Goal: Information Seeking & Learning: Learn about a topic

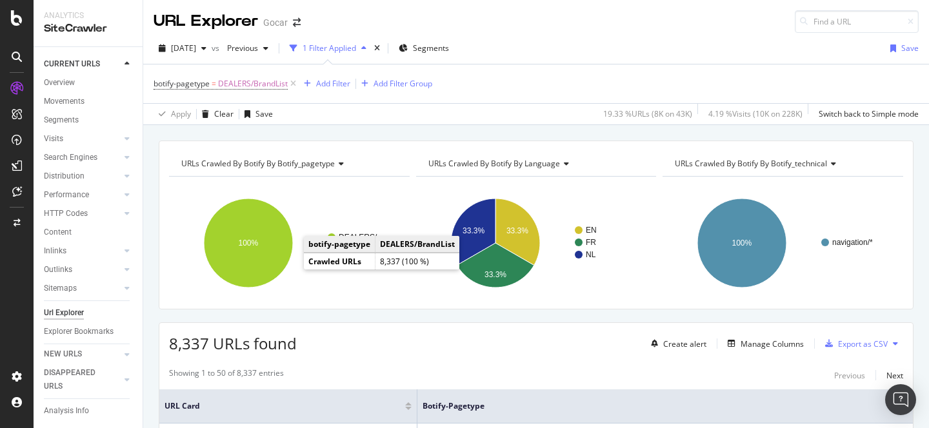
click at [522, 37] on div "[DATE] vs Previous 1 Filter Applied Segments Save botify-pagetype = DEALERS/Bra…" at bounding box center [536, 79] width 786 height 92
click at [427, 126] on div "URLs Crawled By Botify By botify_pagetype Chart (by Value) Table Expand Export …" at bounding box center [536, 140] width 786 height 31
click at [580, 55] on div "[DATE] vs Previous 1 Filter Applied Segments Save" at bounding box center [536, 51] width 786 height 26
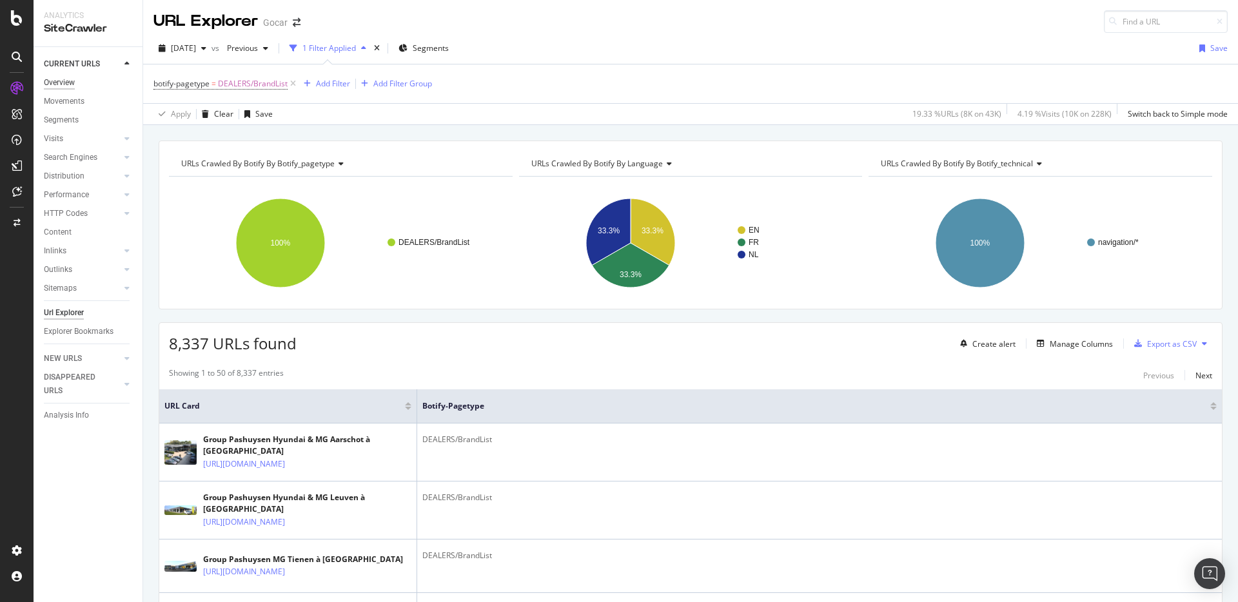
click at [62, 80] on div "Overview" at bounding box center [59, 83] width 31 height 14
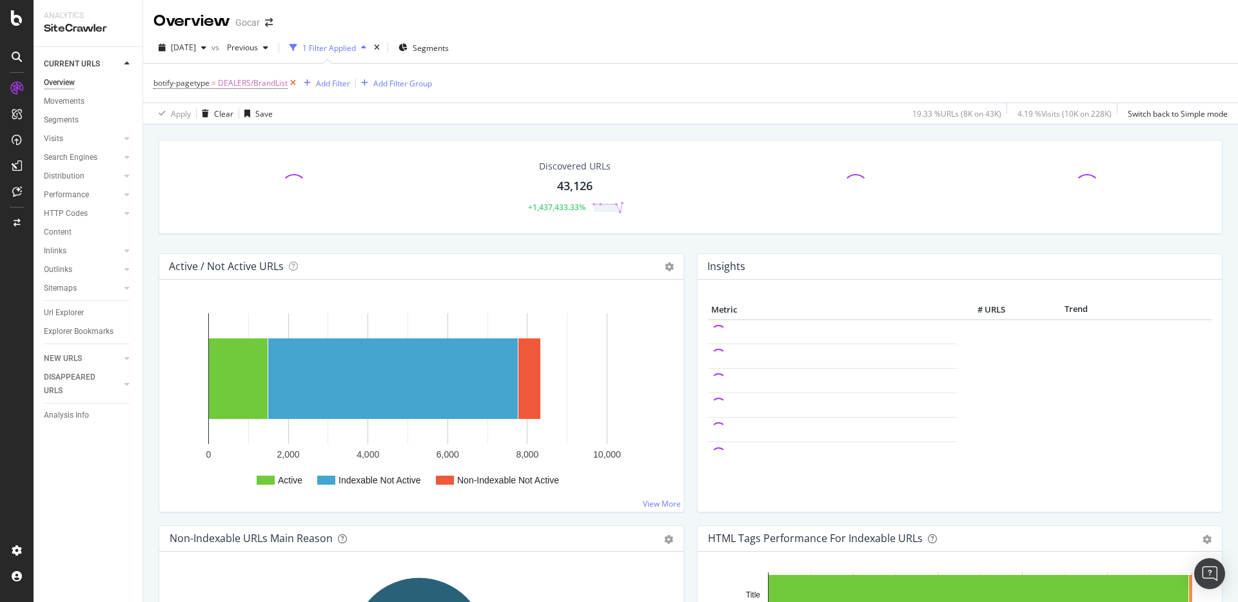
click at [293, 83] on icon at bounding box center [293, 83] width 11 height 13
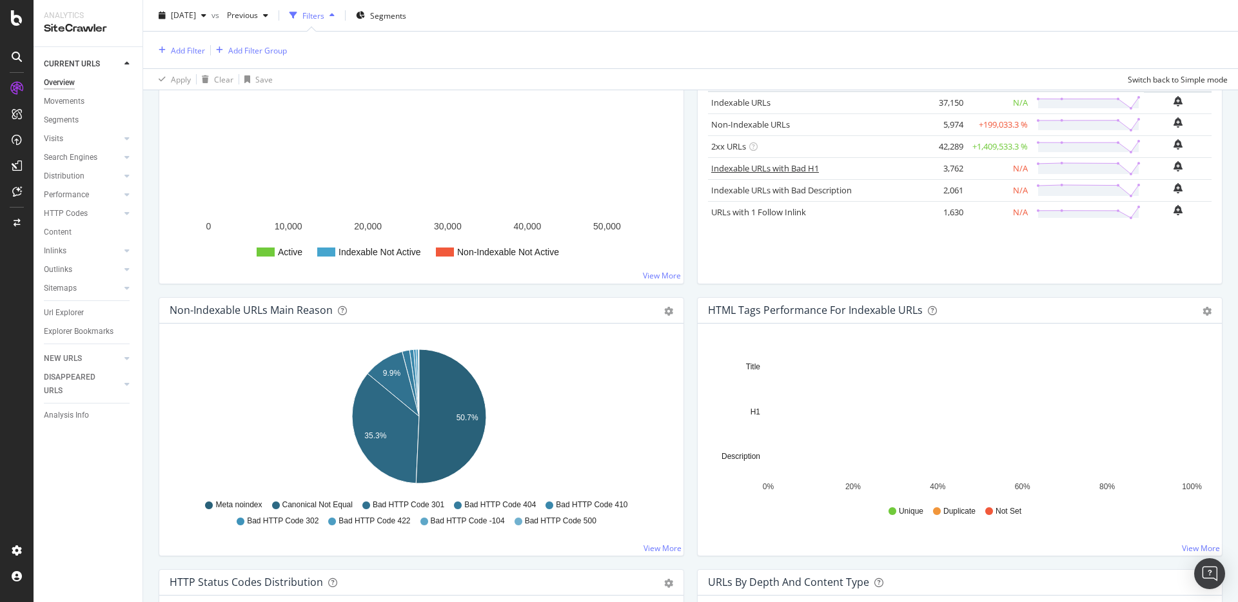
scroll to position [195, 0]
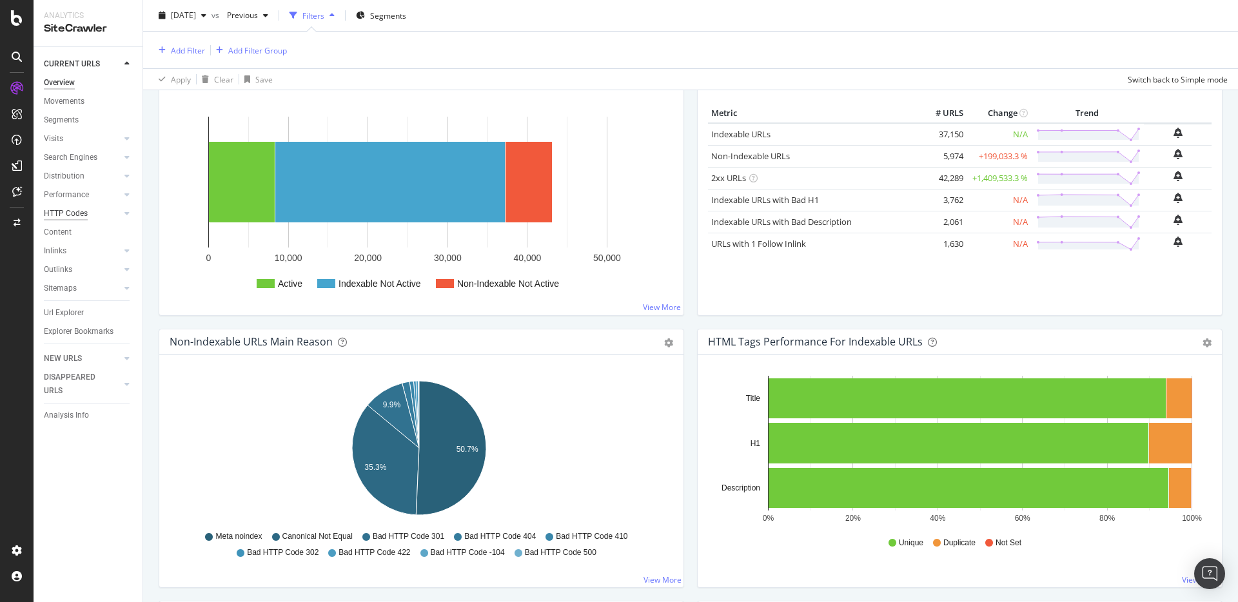
click at [67, 213] on div "HTTP Codes" at bounding box center [66, 214] width 44 height 14
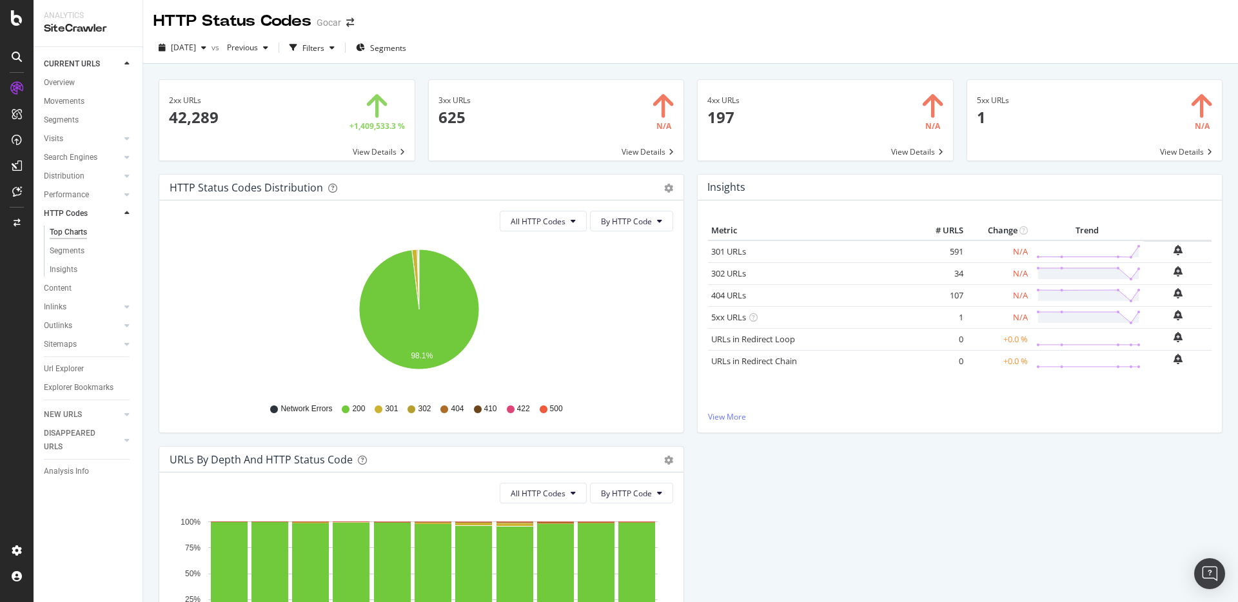
click at [928, 148] on span at bounding box center [1094, 120] width 255 height 81
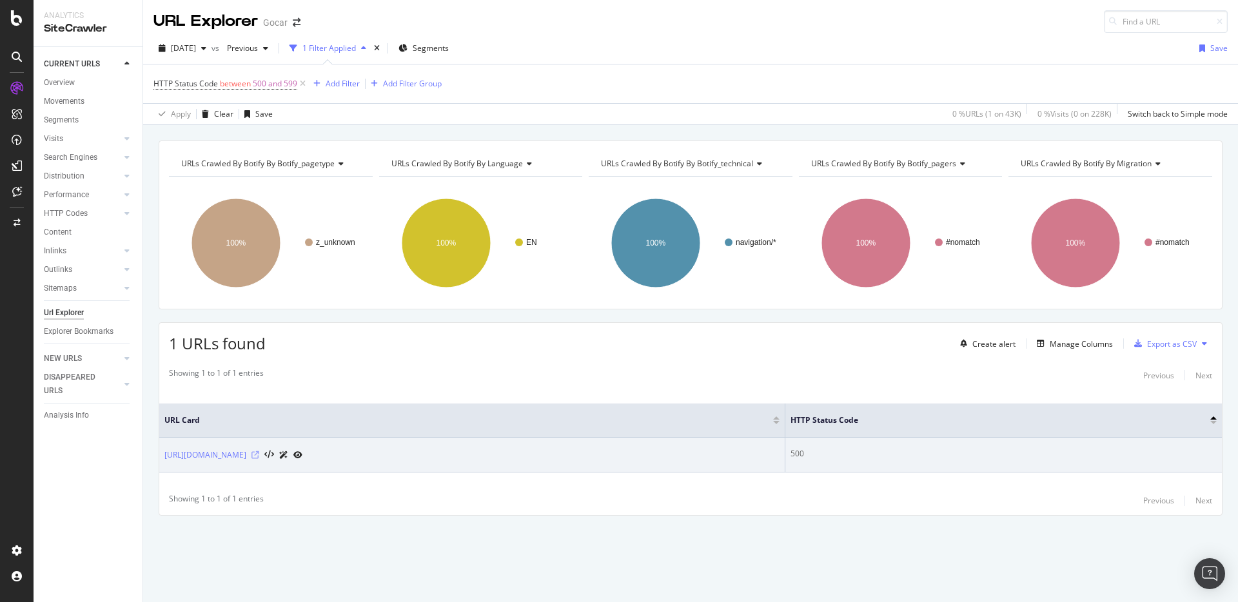
click at [259, 428] on icon at bounding box center [256, 455] width 8 height 8
click at [302, 428] on icon at bounding box center [297, 455] width 9 height 8
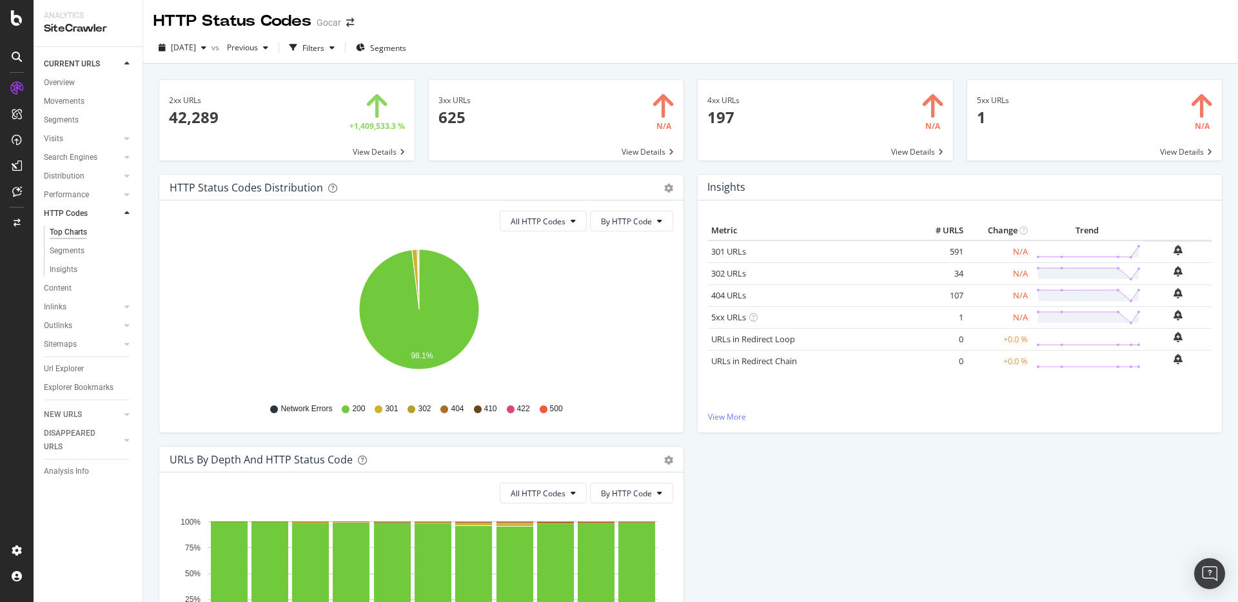
click at [207, 123] on span at bounding box center [286, 120] width 255 height 81
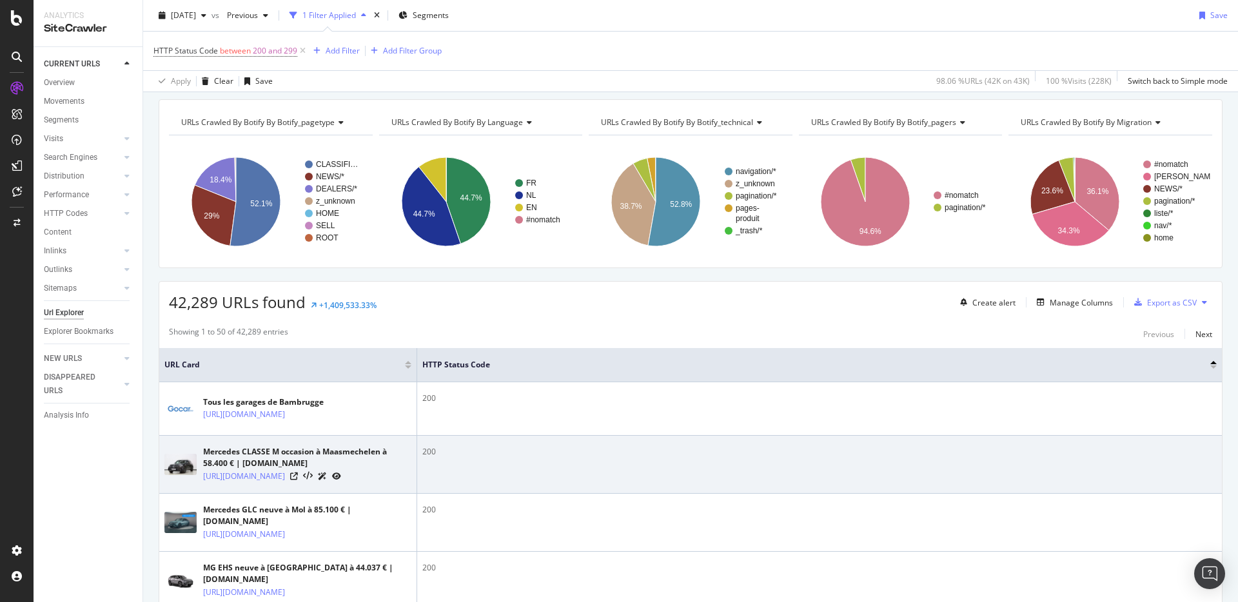
scroll to position [58, 0]
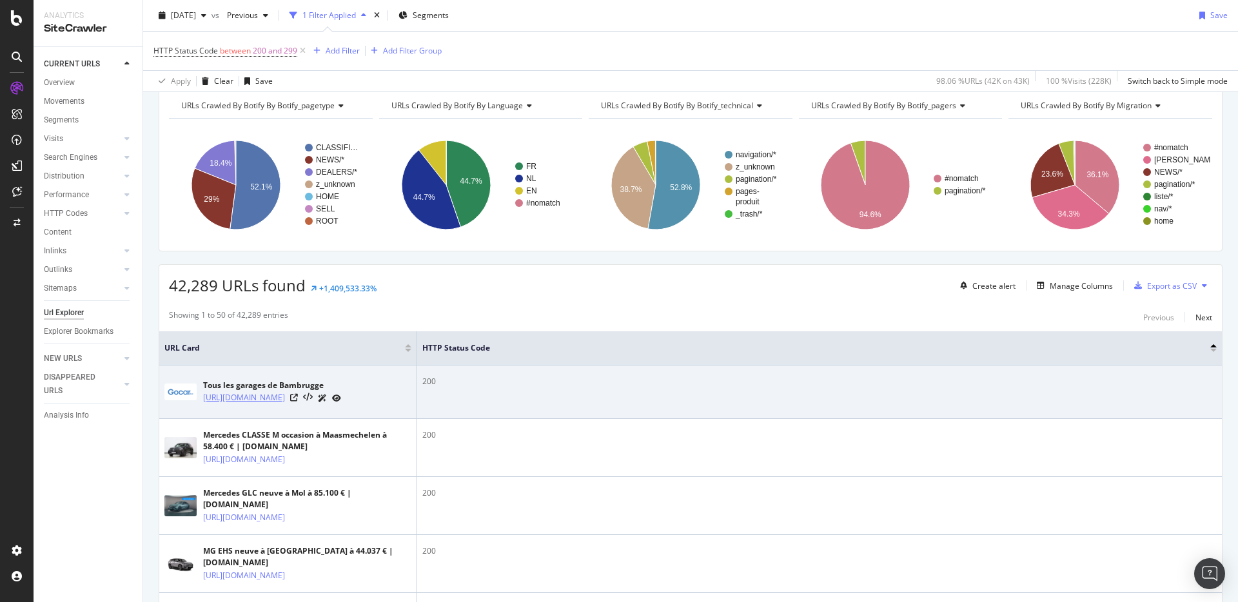
click at [285, 395] on link "[URL][DOMAIN_NAME]" at bounding box center [244, 397] width 82 height 13
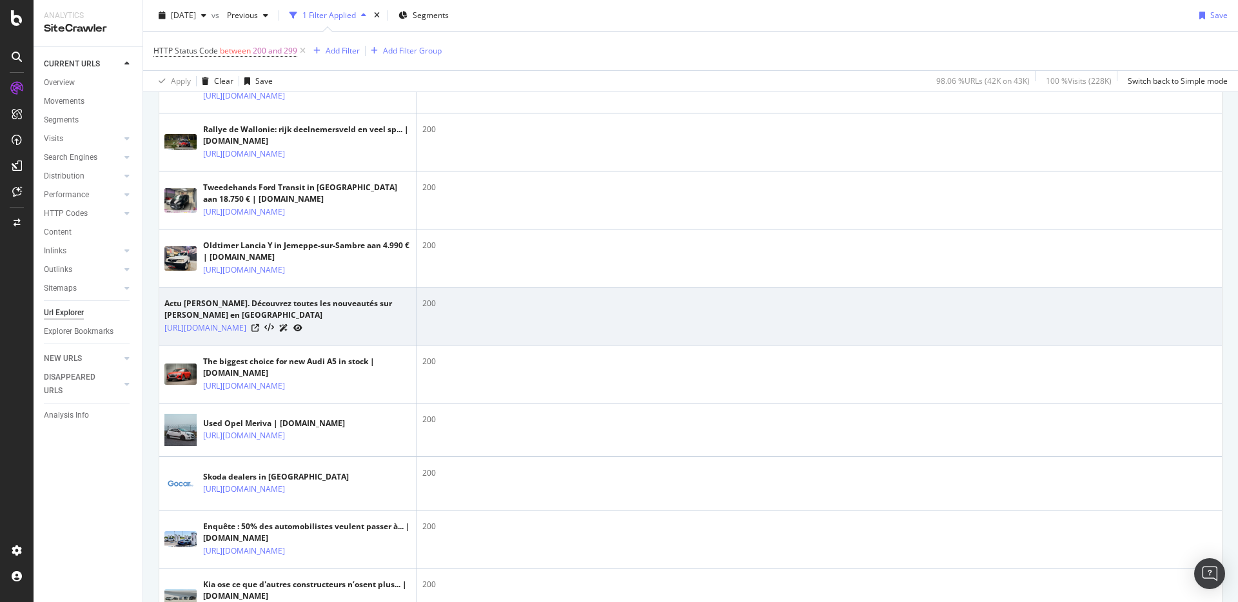
scroll to position [605, 0]
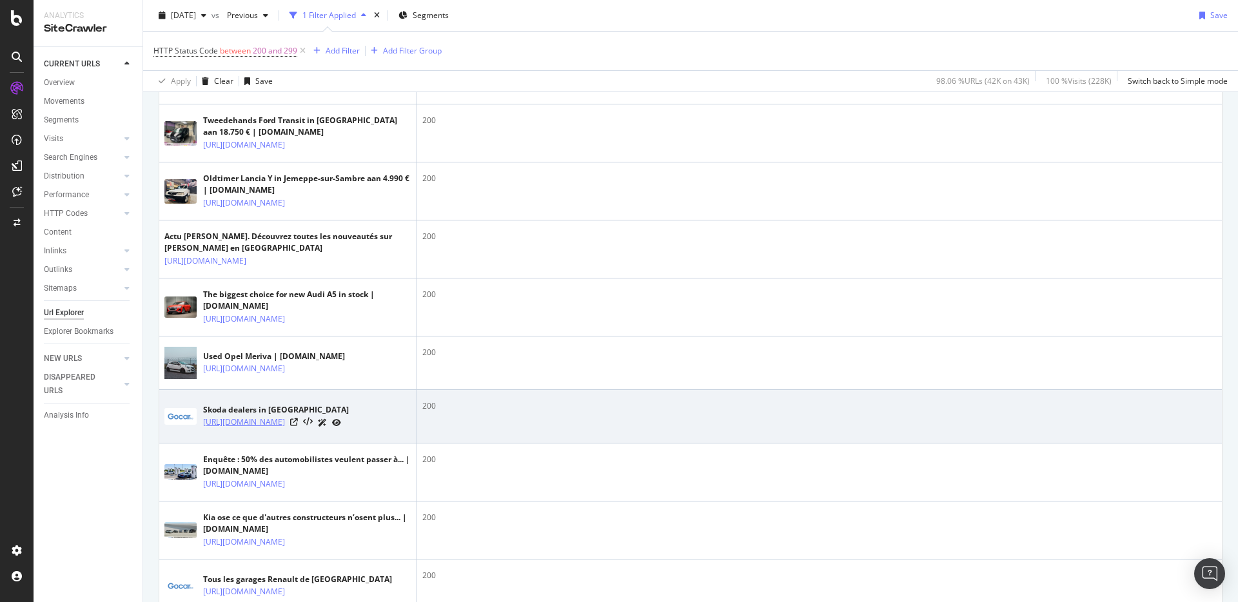
click at [285, 428] on link "[URL][DOMAIN_NAME]" at bounding box center [244, 422] width 82 height 13
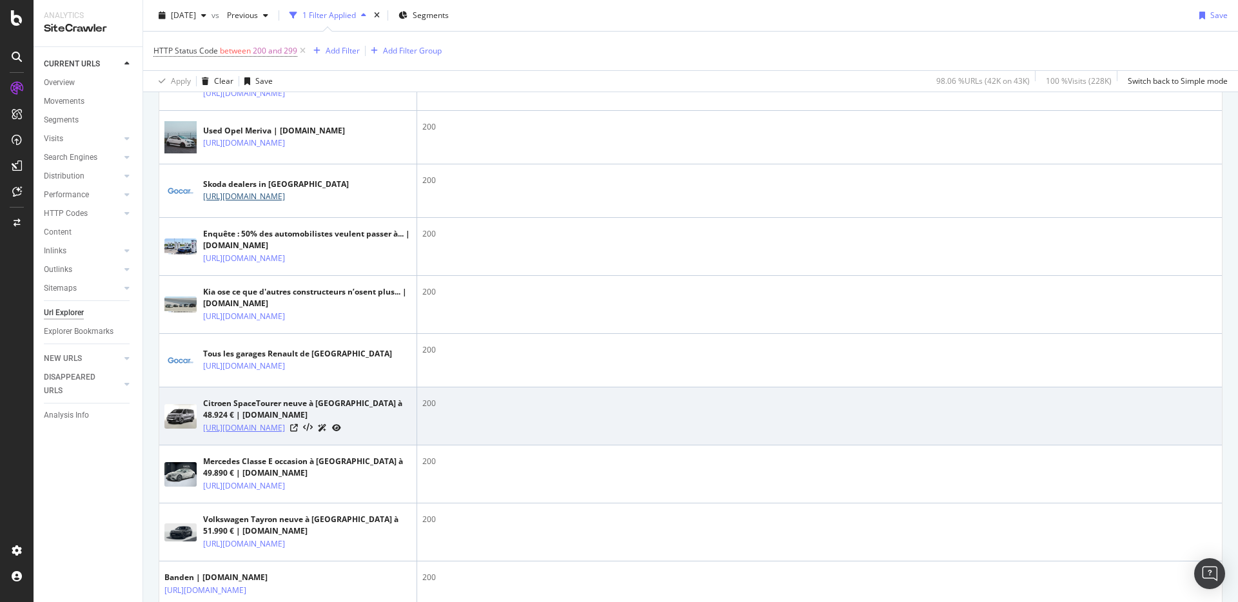
scroll to position [729, 0]
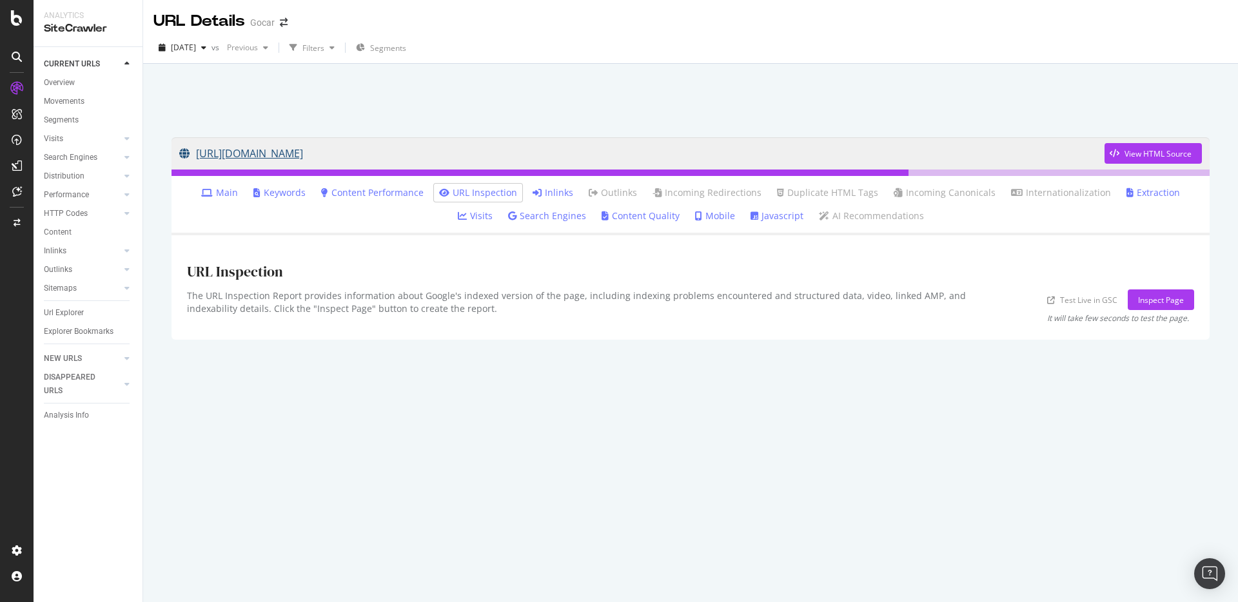
click at [326, 153] on link "[URL][DOMAIN_NAME]" at bounding box center [641, 153] width 925 height 32
click at [445, 402] on div "https://carfestival.gocar.be/en/kia/ View HTML Source Main Keywords Content Per…" at bounding box center [691, 363] width 1064 height 478
click at [462, 193] on link "URL Inspection" at bounding box center [478, 192] width 78 height 13
click at [539, 194] on link "Inlinks" at bounding box center [553, 192] width 41 height 13
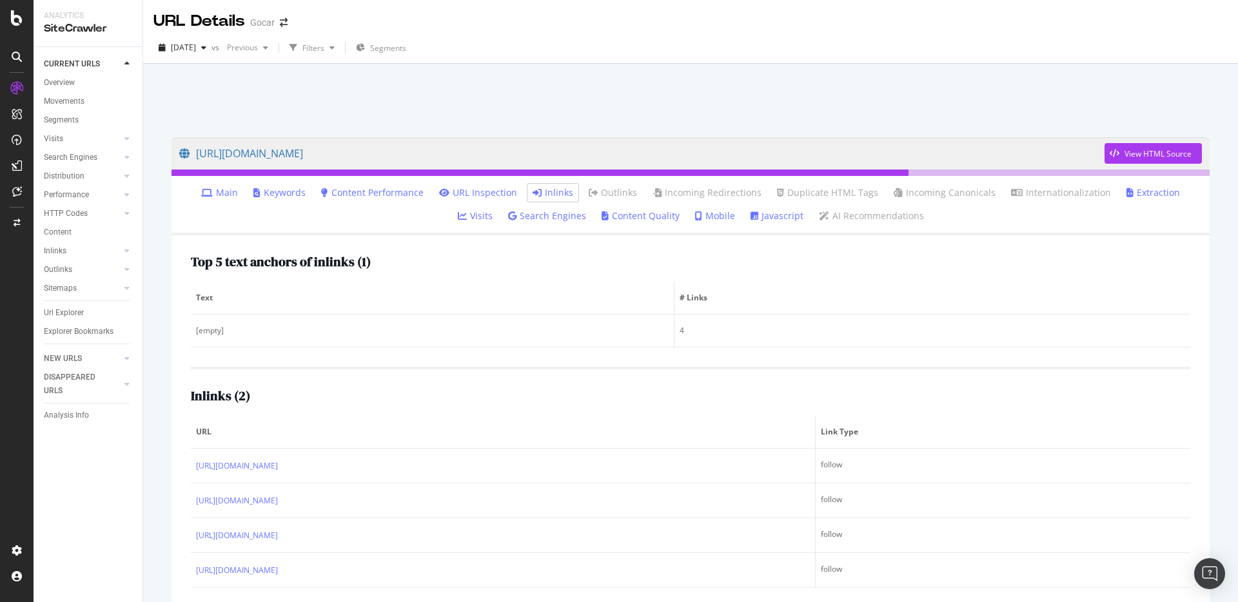
scroll to position [63, 0]
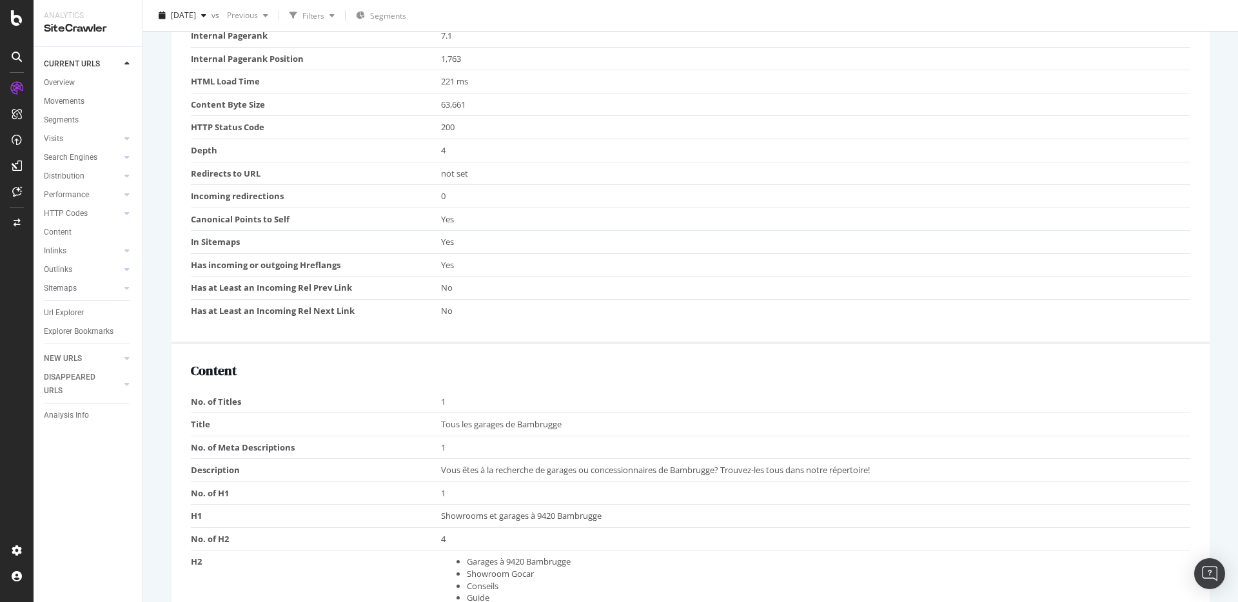
scroll to position [796, 0]
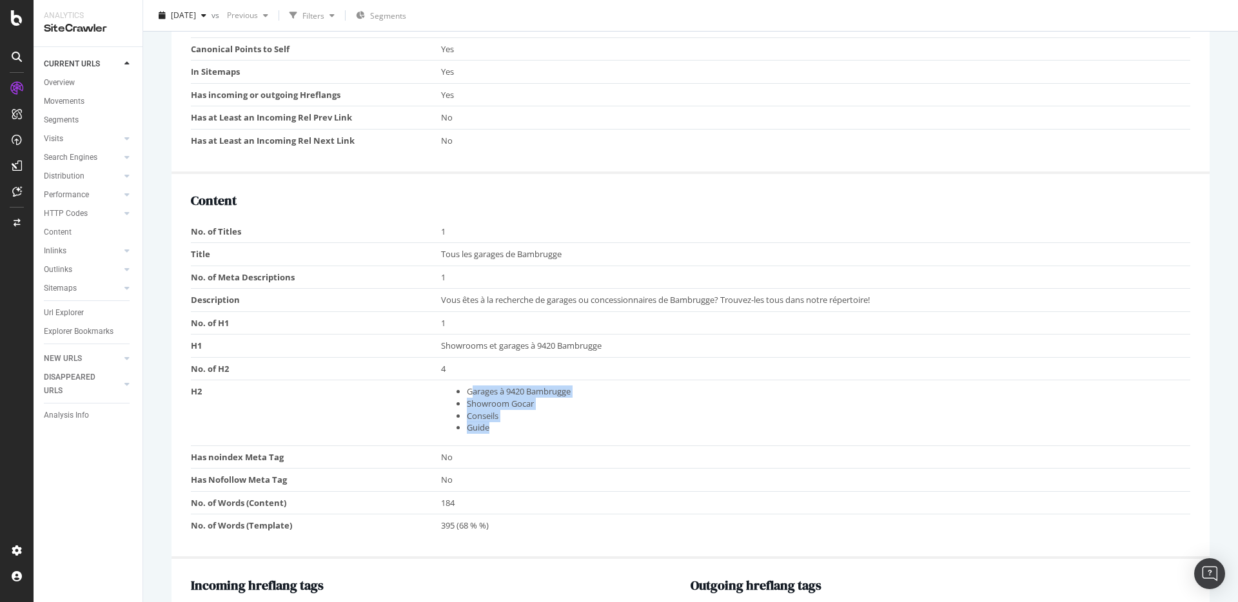
drag, startPoint x: 470, startPoint y: 393, endPoint x: 499, endPoint y: 428, distance: 44.9
click at [499, 428] on ul "Garages à 9420 Bambrugge Showroom Gocar Conseils Guide" at bounding box center [813, 410] width 744 height 48
click at [507, 427] on li "Guide" at bounding box center [826, 428] width 718 height 12
drag, startPoint x: 448, startPoint y: 324, endPoint x: 440, endPoint y: 323, distance: 7.8
click at [441, 323] on td "1" at bounding box center [816, 323] width 750 height 23
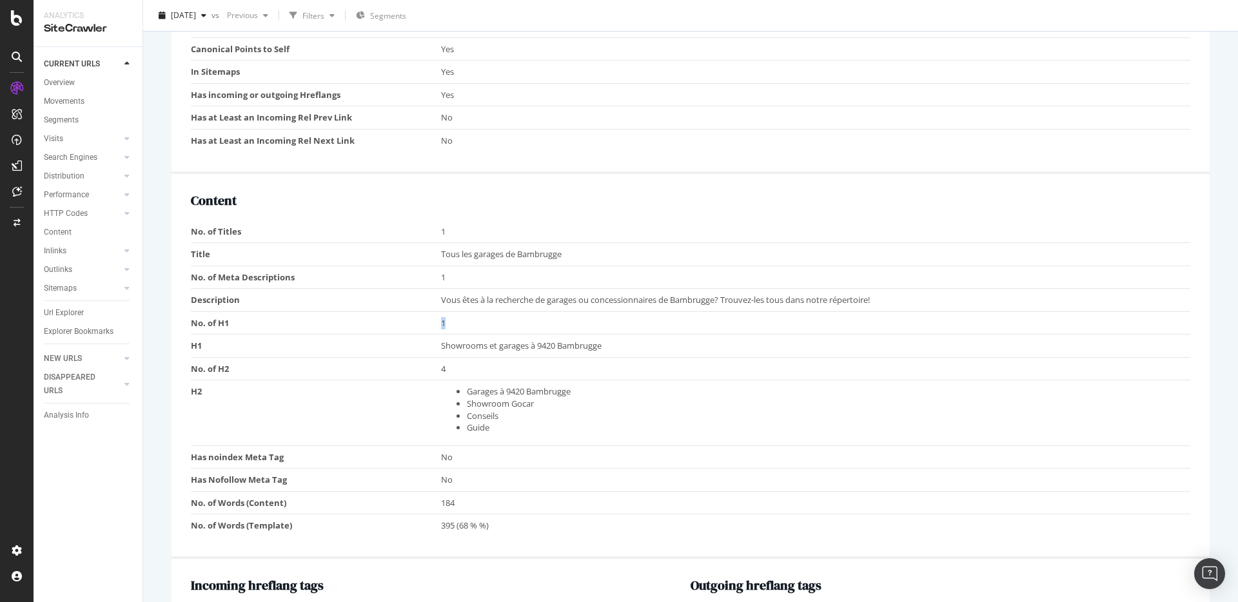
click at [453, 327] on td "1" at bounding box center [816, 323] width 750 height 23
drag, startPoint x: 460, startPoint y: 348, endPoint x: 607, endPoint y: 346, distance: 147.1
click at [607, 346] on td "Showrooms et garages à 9420 Bambrugge" at bounding box center [816, 346] width 750 height 23
click at [619, 344] on td "Showrooms et garages à 9420 Bambrugge" at bounding box center [816, 346] width 750 height 23
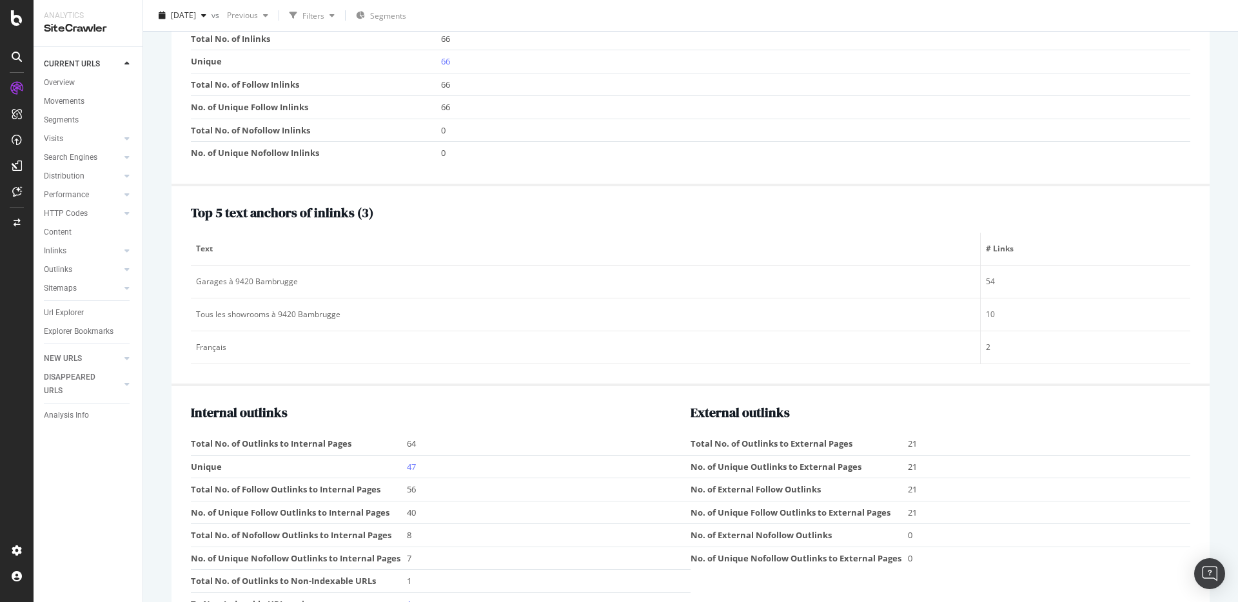
scroll to position [1625, 0]
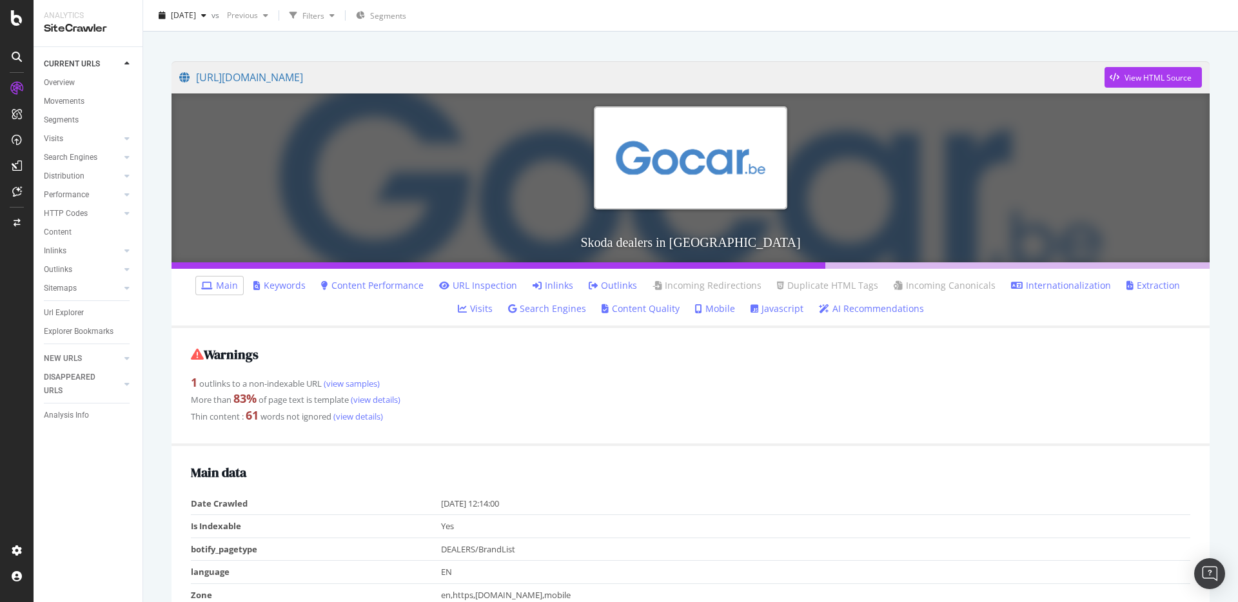
scroll to position [114, 0]
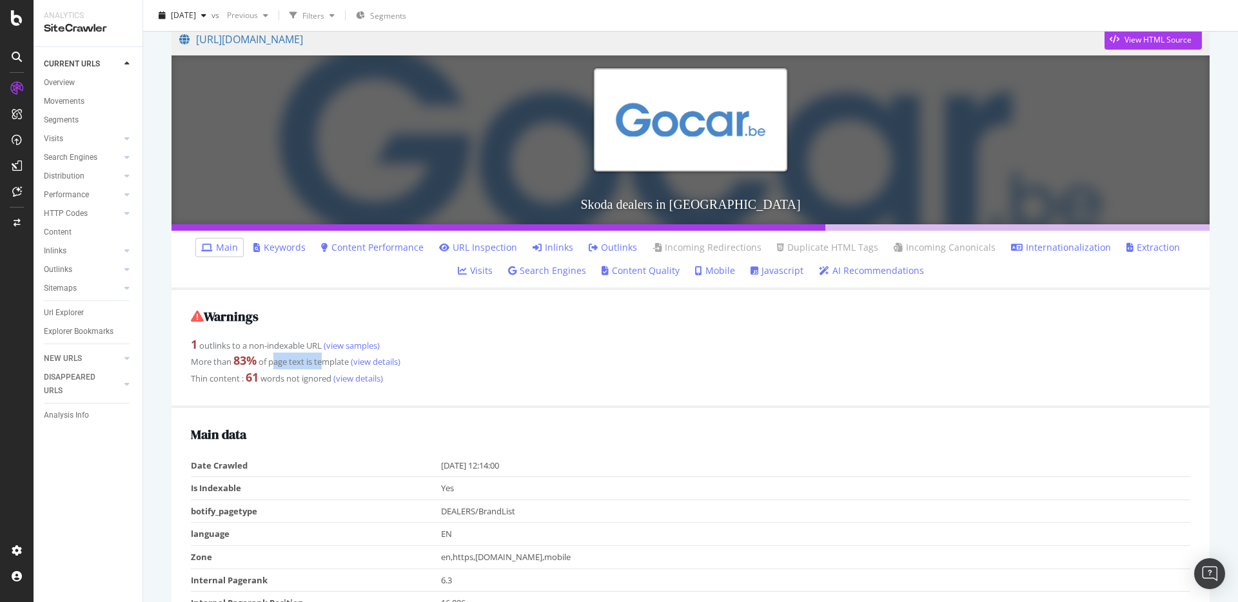
drag, startPoint x: 306, startPoint y: 363, endPoint x: 329, endPoint y: 363, distance: 23.2
click at [329, 363] on div "More than 83 % of page text is template (view details)" at bounding box center [691, 361] width 1000 height 17
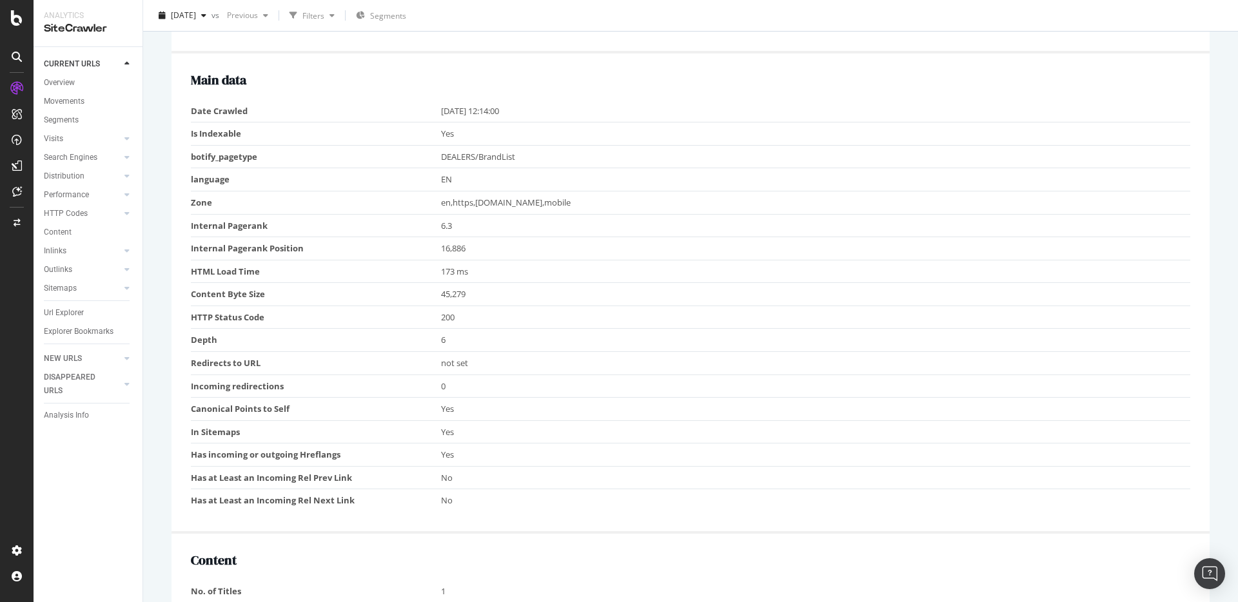
scroll to position [75, 0]
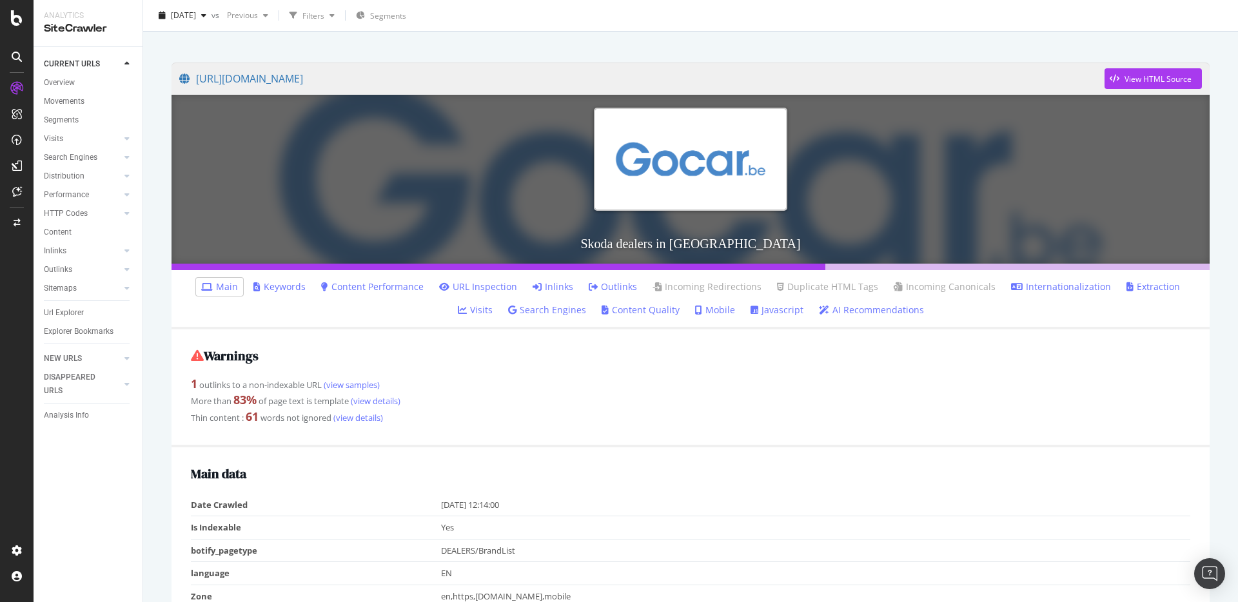
click at [589, 286] on link "Outlinks" at bounding box center [613, 287] width 48 height 13
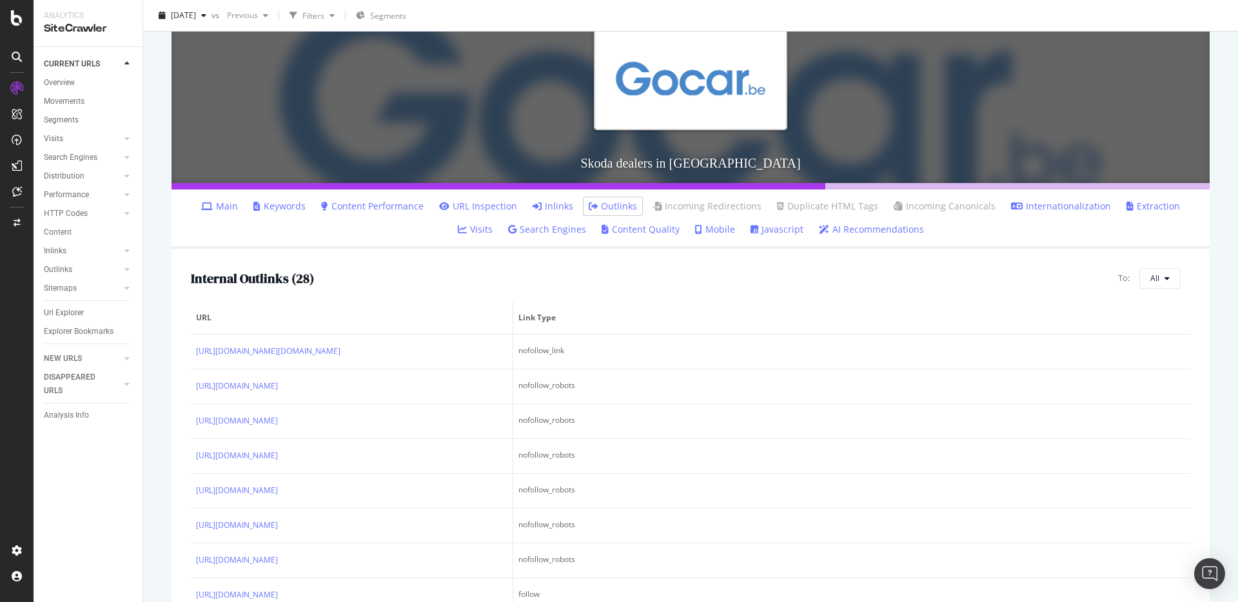
scroll to position [8, 0]
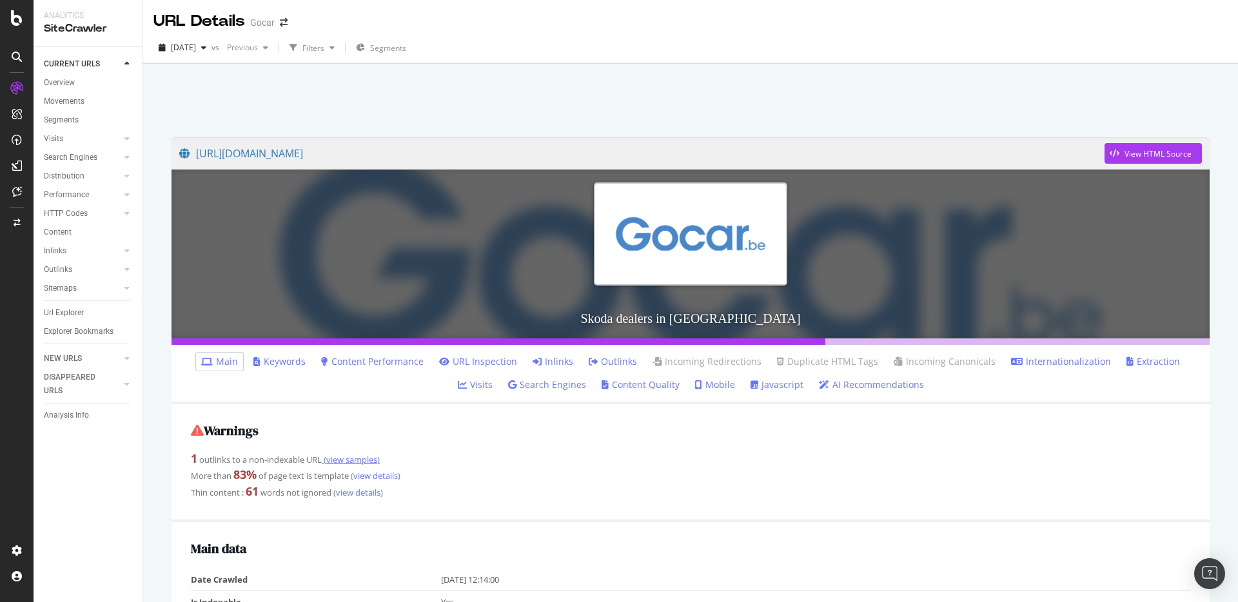
click at [353, 459] on link "(view samples)" at bounding box center [351, 460] width 58 height 12
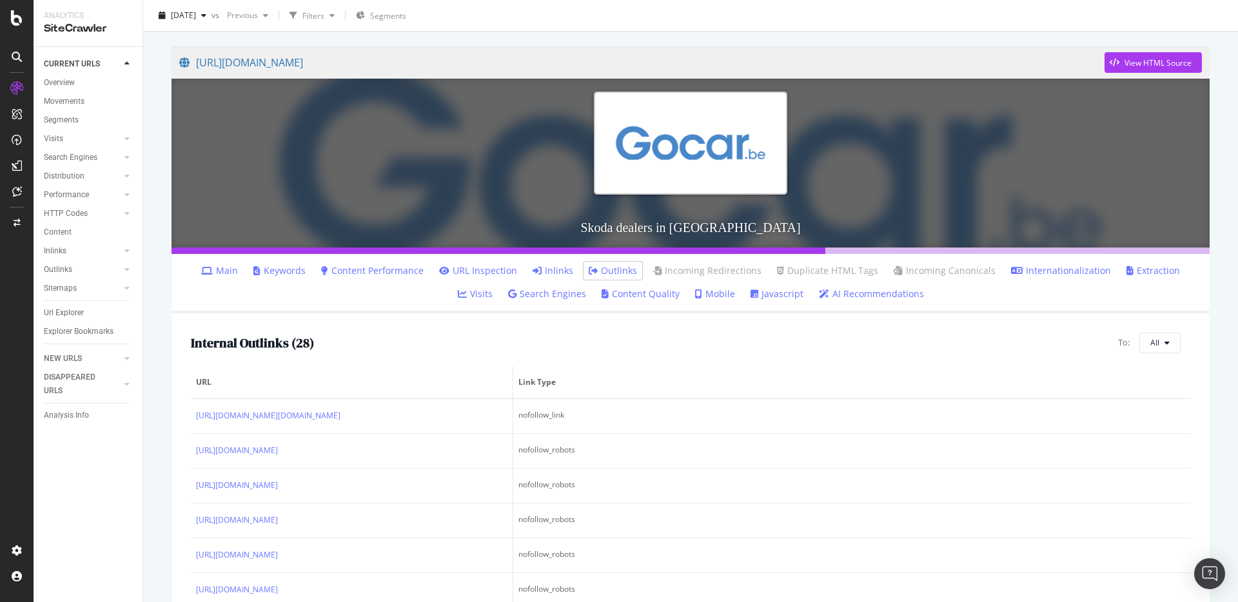
click at [456, 363] on div "Internal Outlinks ( 28 ) To: All URL Link Type https://gocar.be/en/login?from_u…" at bounding box center [691, 510] width 1038 height 395
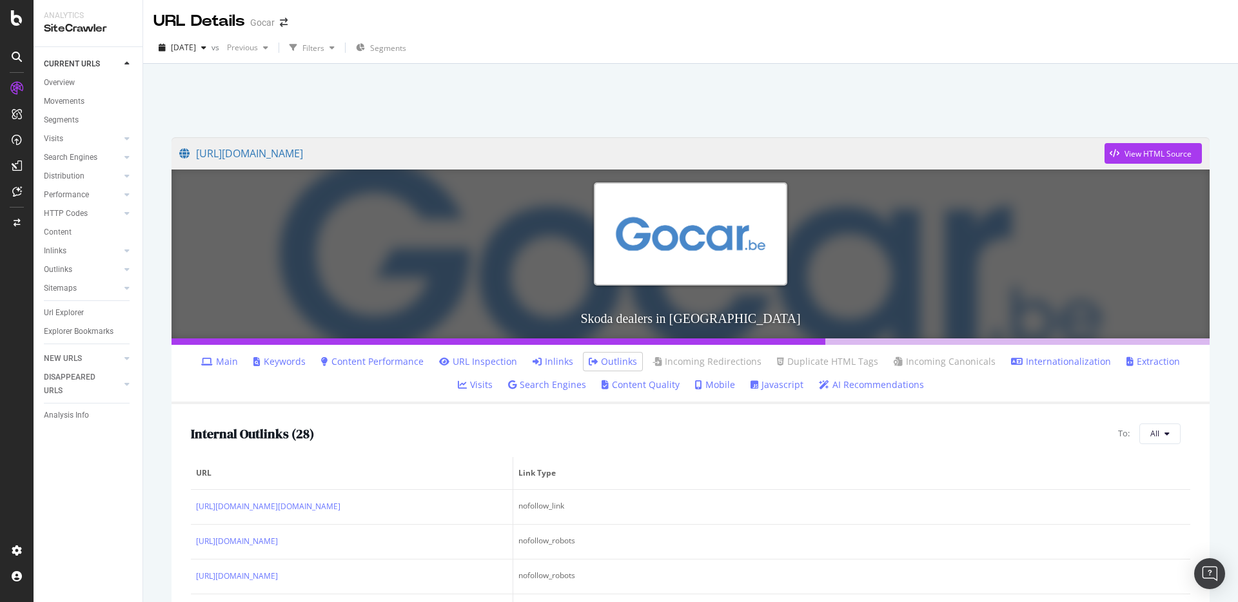
click at [201, 367] on link "Main" at bounding box center [219, 361] width 37 height 13
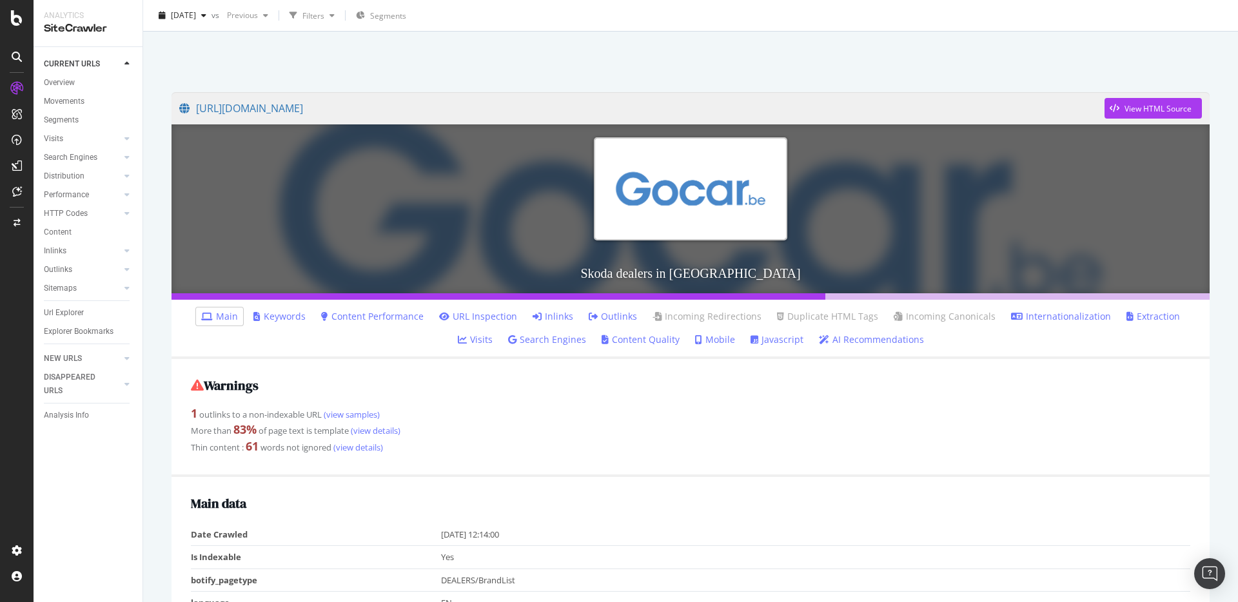
scroll to position [90, 0]
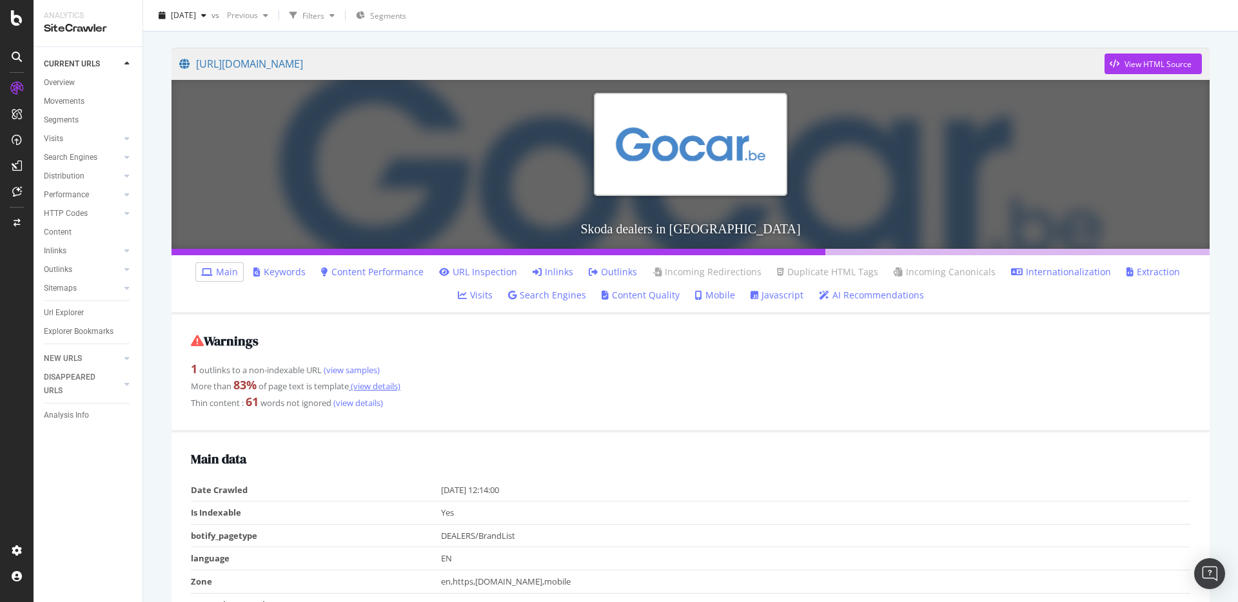
click at [390, 388] on link "(view details)" at bounding box center [375, 387] width 52 height 12
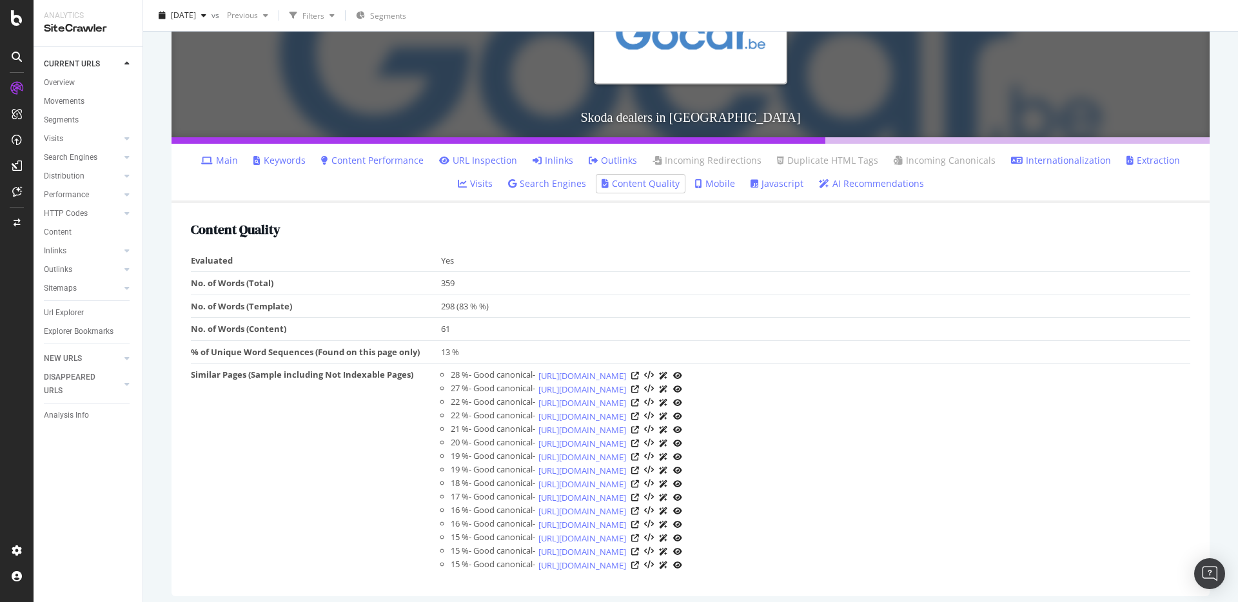
scroll to position [208, 0]
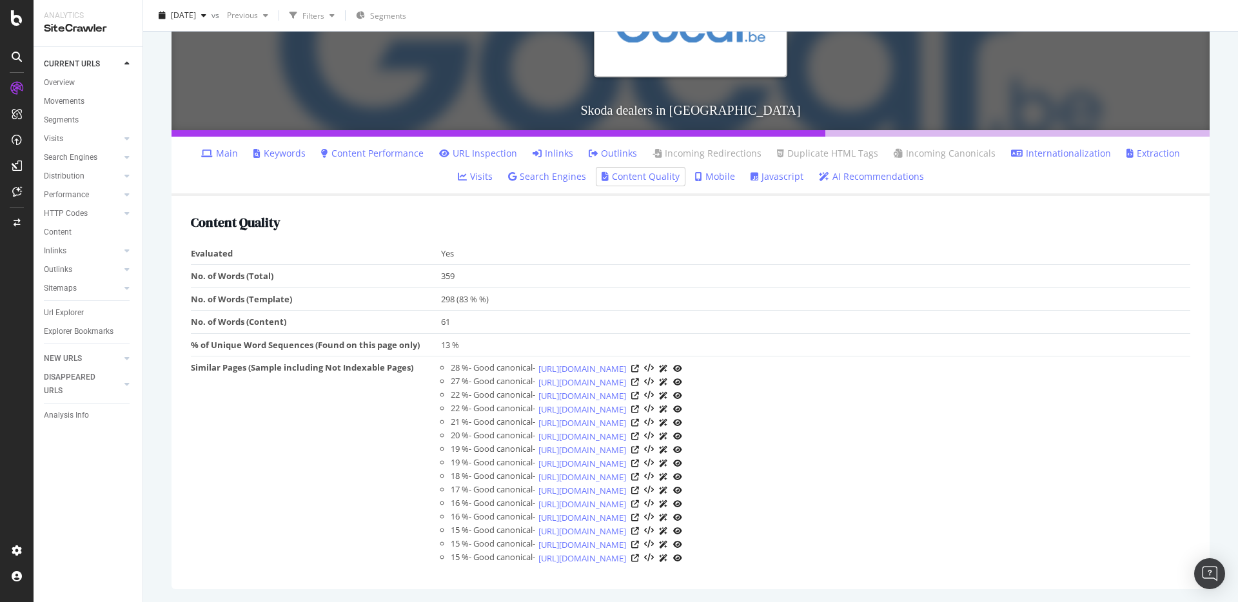
drag, startPoint x: 479, startPoint y: 370, endPoint x: 497, endPoint y: 370, distance: 17.4
click at [497, 370] on div "28 % - Good canonical -" at bounding box center [493, 369] width 84 height 14
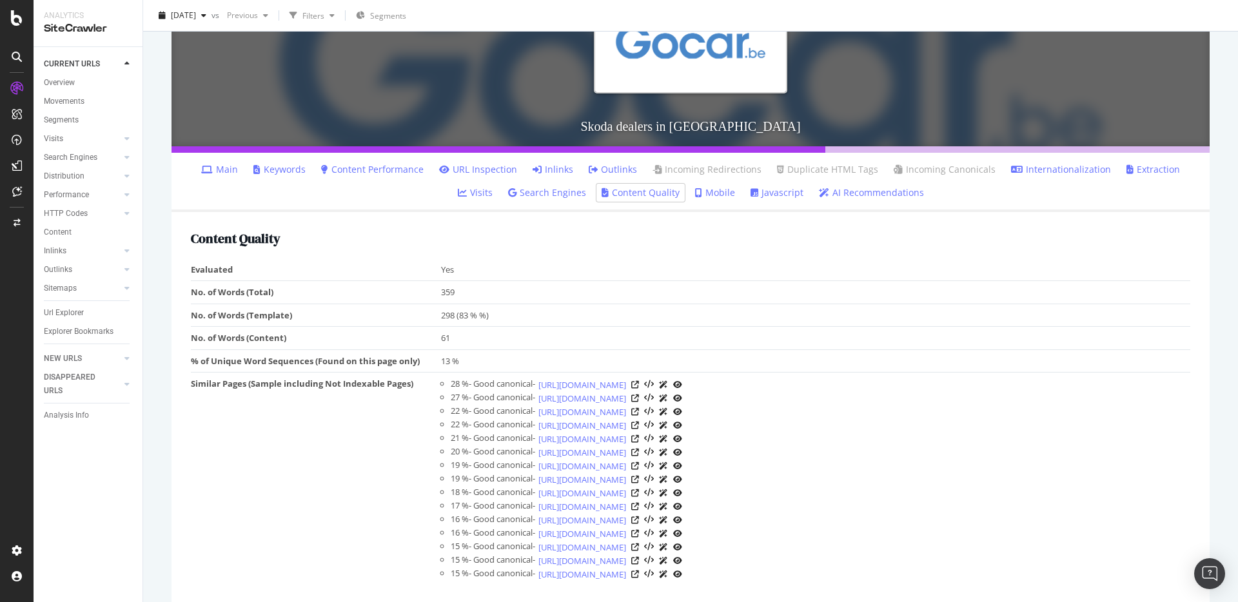
scroll to position [159, 0]
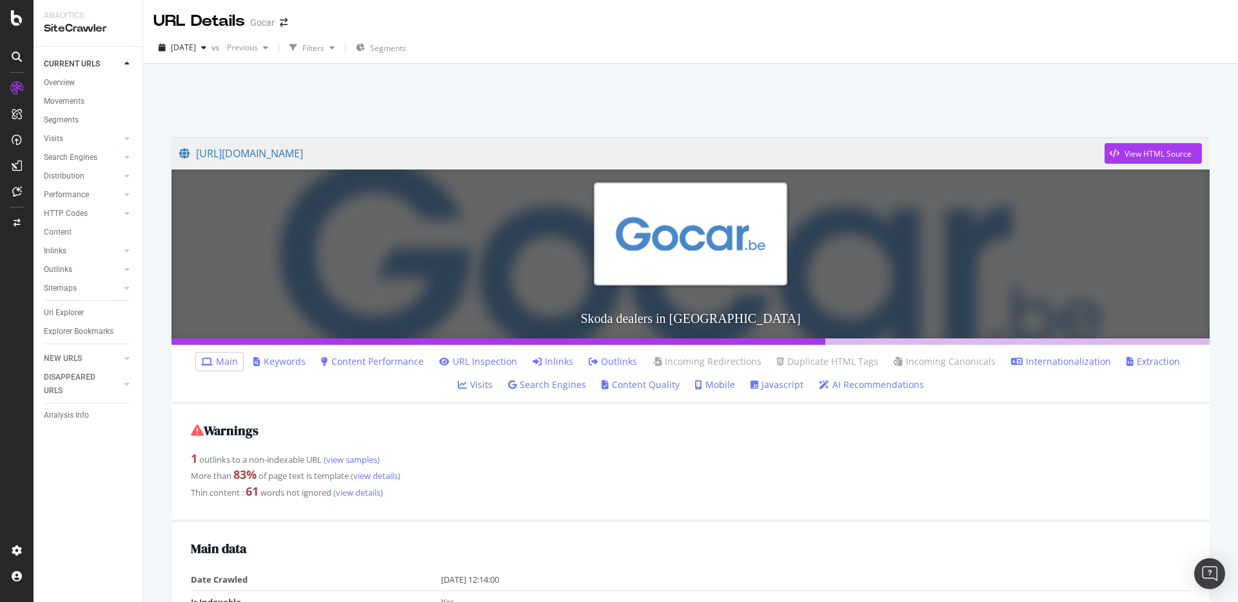
scroll to position [16, 0]
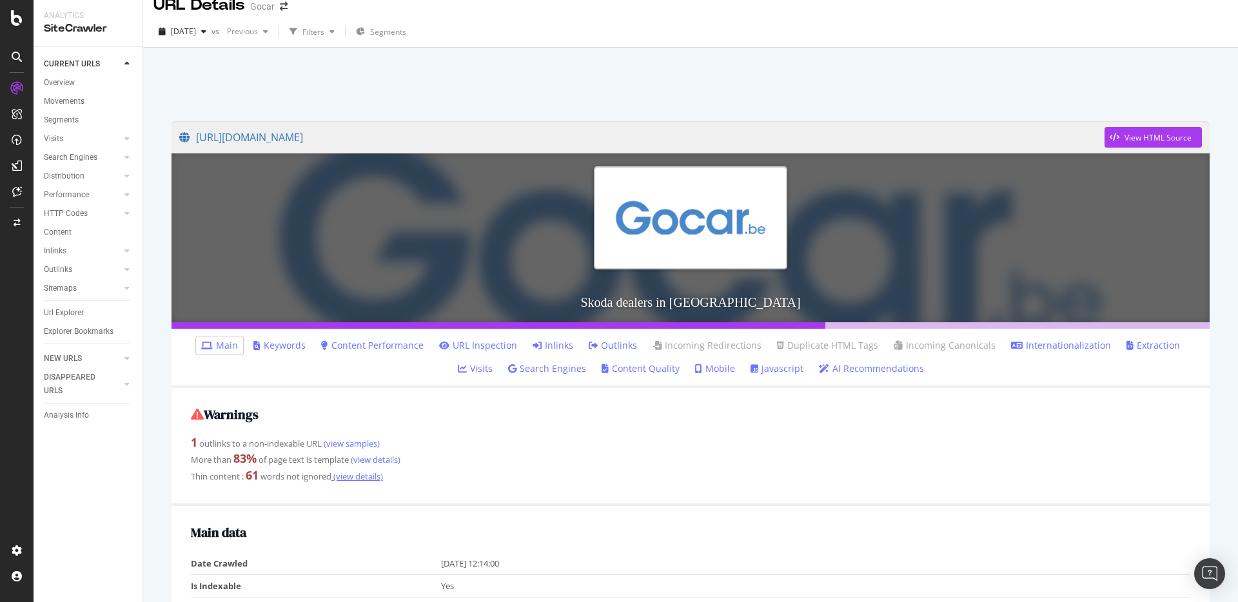
click at [362, 477] on link "(view details)" at bounding box center [358, 477] width 52 height 12
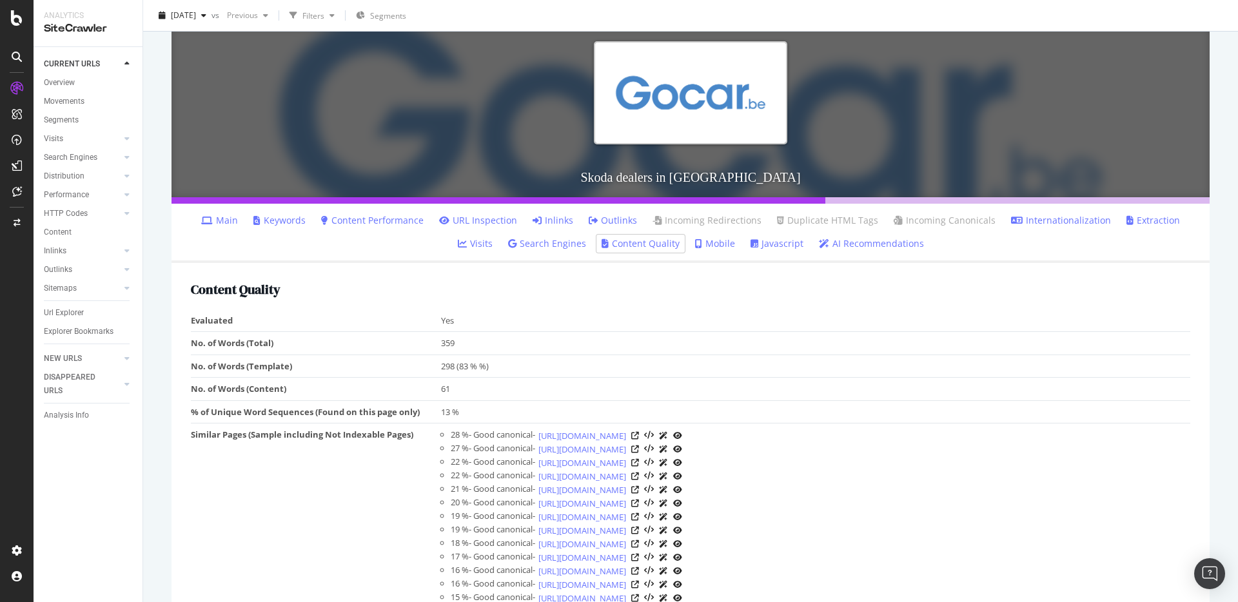
scroll to position [208, 0]
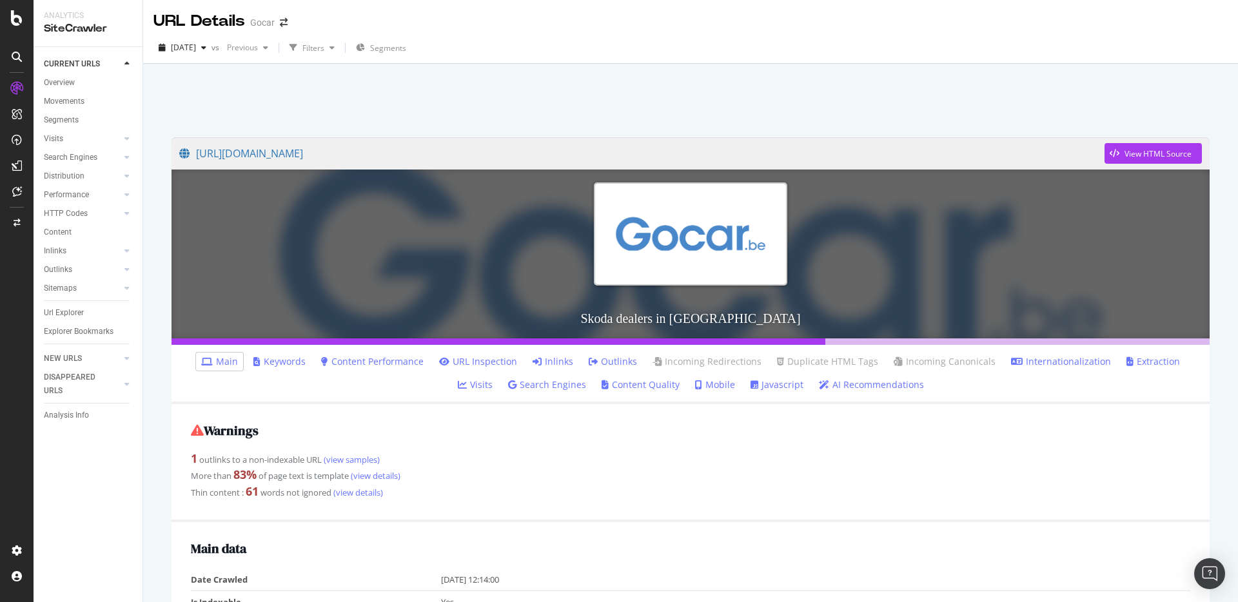
scroll to position [164, 0]
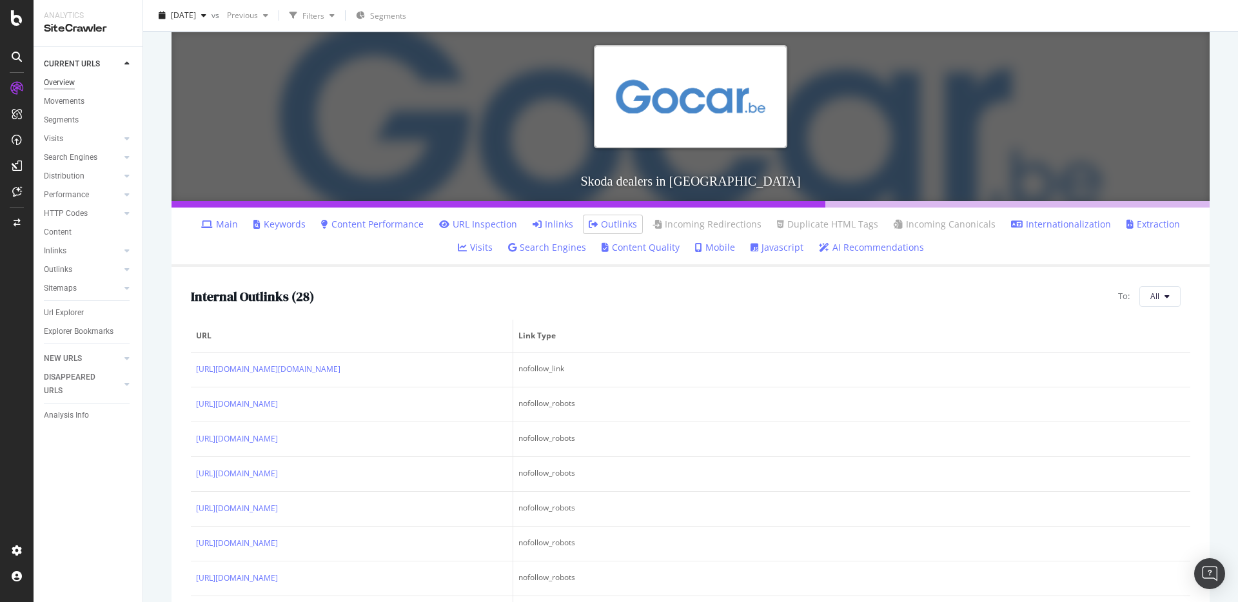
click at [63, 81] on div "Overview" at bounding box center [59, 83] width 31 height 14
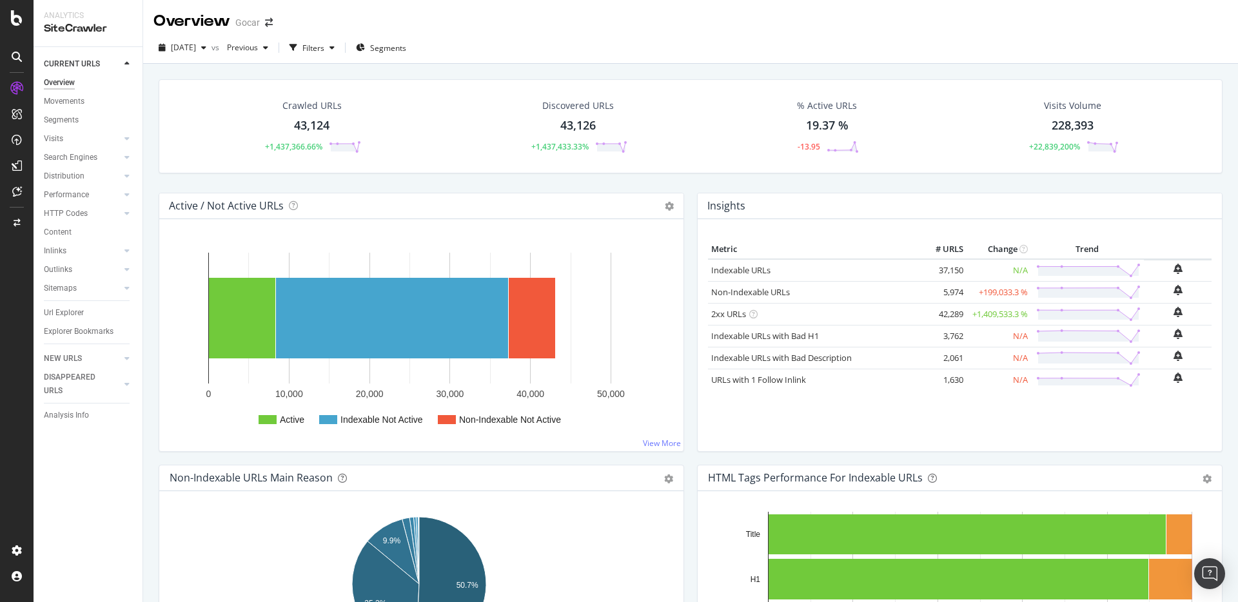
click at [579, 37] on div "2025 Sep. 9th vs Previous Filters Segments" at bounding box center [690, 50] width 1095 height 26
